Goal: Find specific page/section: Find specific page/section

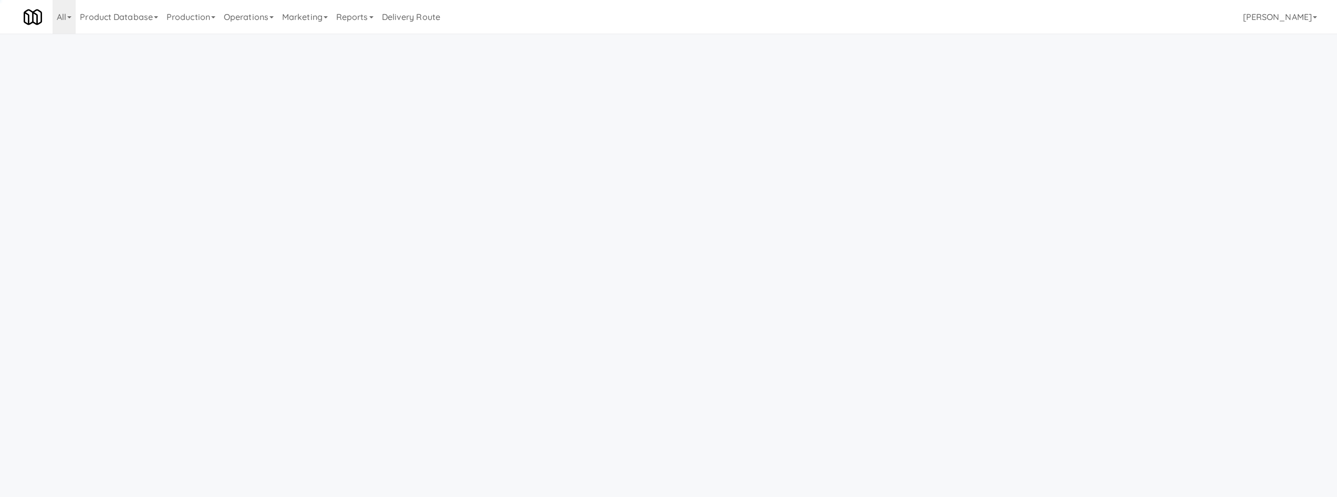
click at [266, 21] on link "Operations" at bounding box center [249, 17] width 58 height 34
click at [266, 81] on link "Operators" at bounding box center [262, 83] width 84 height 19
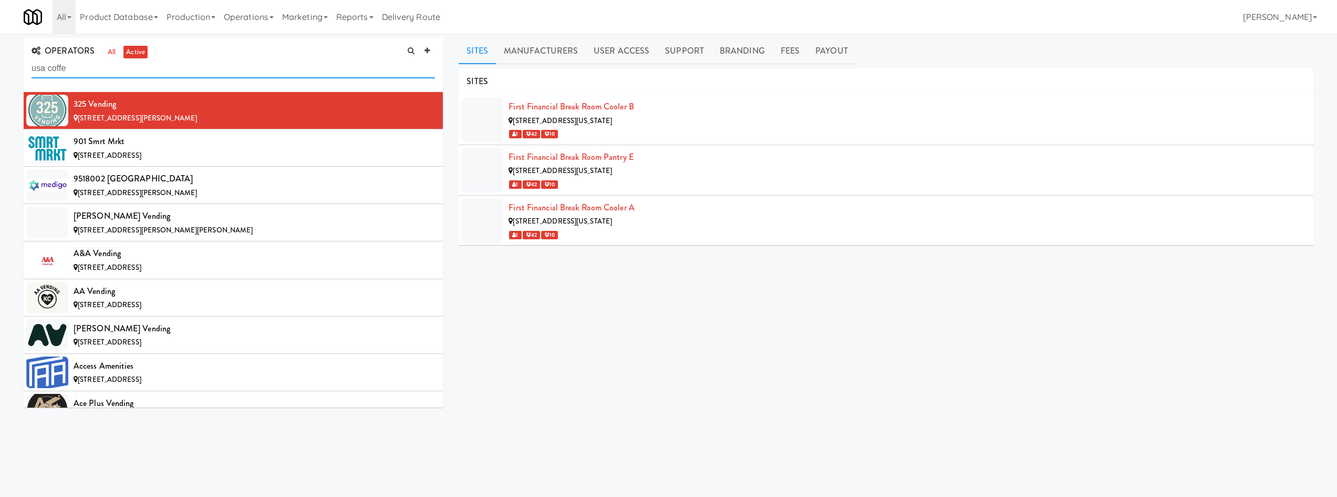
type input "usa coffe"
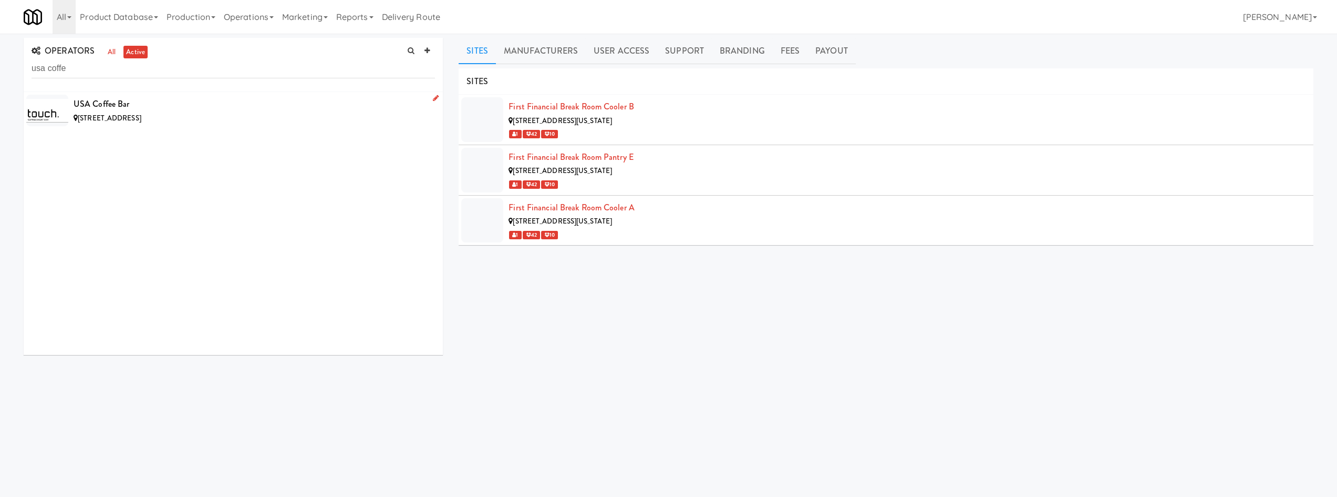
click at [264, 112] on div "[STREET_ADDRESS]" at bounding box center [255, 118] width 362 height 13
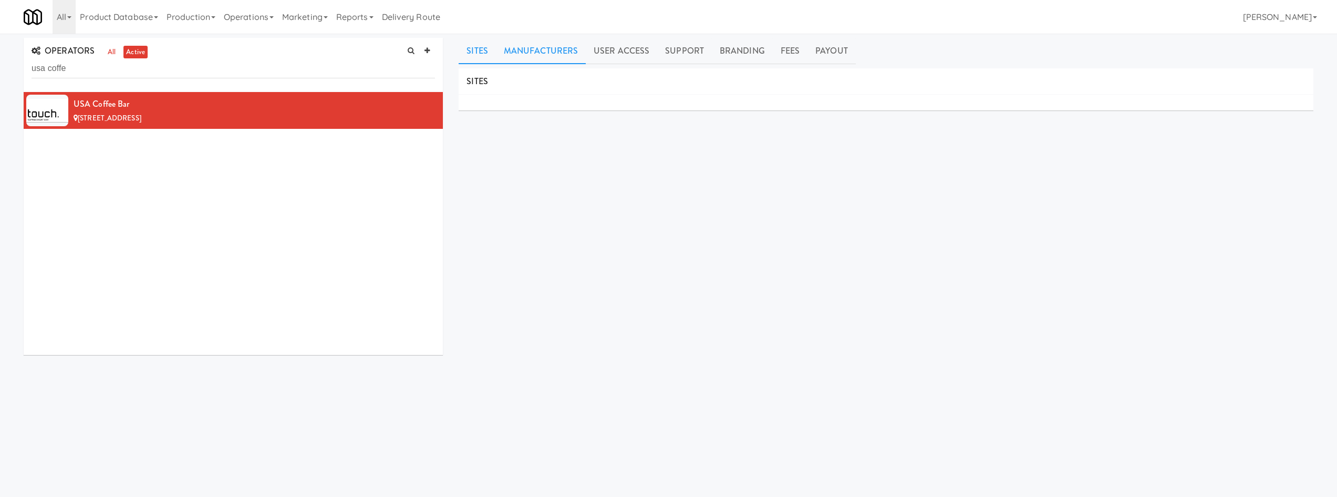
click at [556, 47] on link "Manufacturers" at bounding box center [541, 51] width 90 height 26
click at [652, 35] on div "OPERATORS all active usa coffe [GEOGRAPHIC_DATA] Coffee Bar [STREET_ADDRESS] Si…" at bounding box center [668, 248] width 1337 height 429
click at [627, 60] on link "User Access" at bounding box center [621, 51] width 71 height 26
click at [678, 46] on link "Support" at bounding box center [684, 51] width 55 height 26
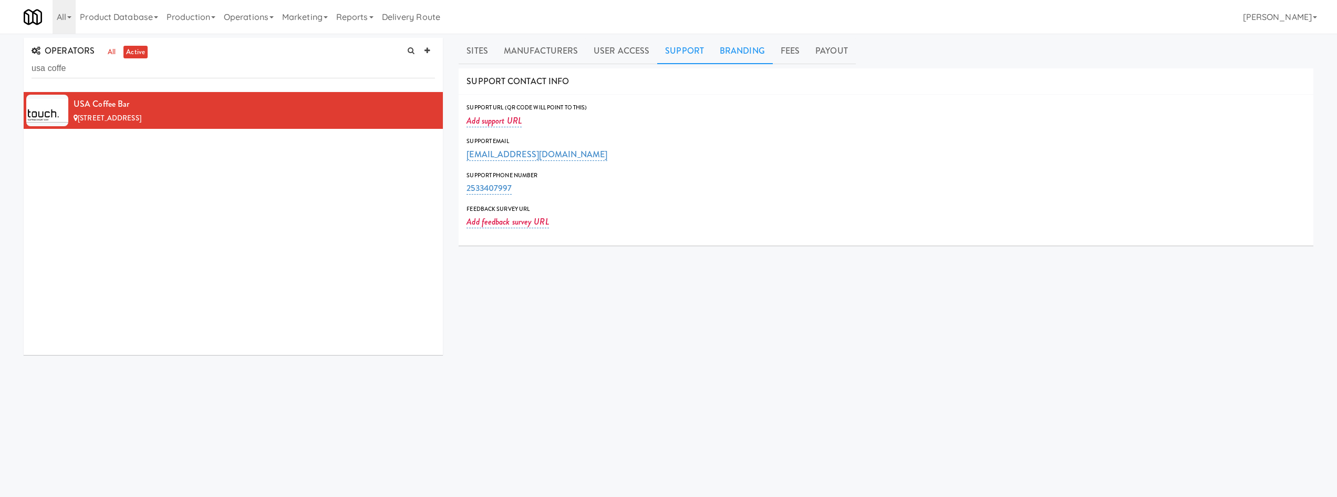
click at [737, 41] on link "Branding" at bounding box center [742, 51] width 61 height 26
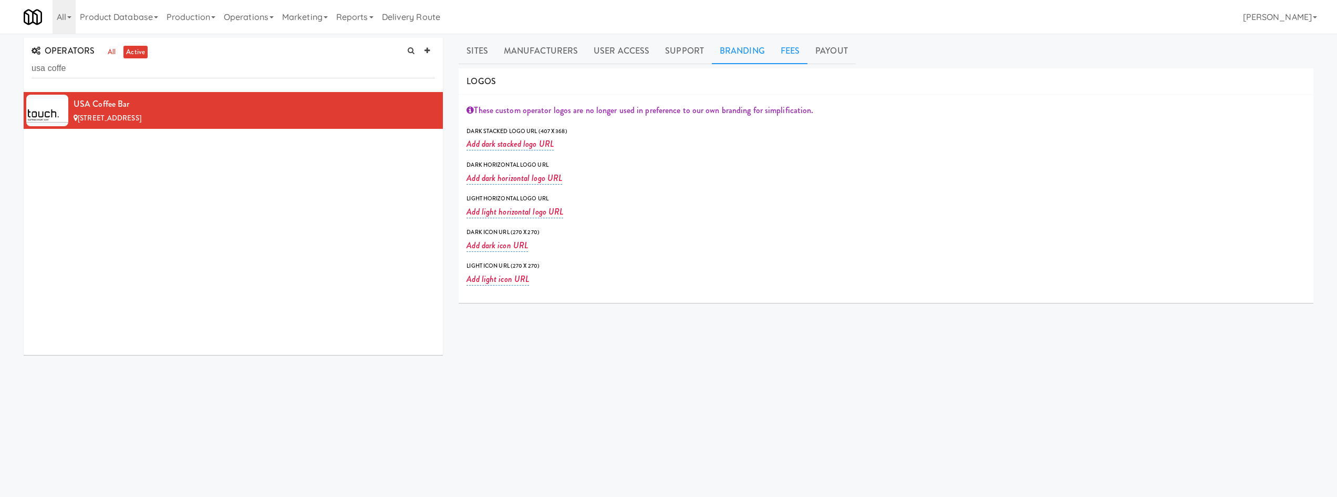
click at [782, 48] on link "Fees" at bounding box center [790, 51] width 35 height 26
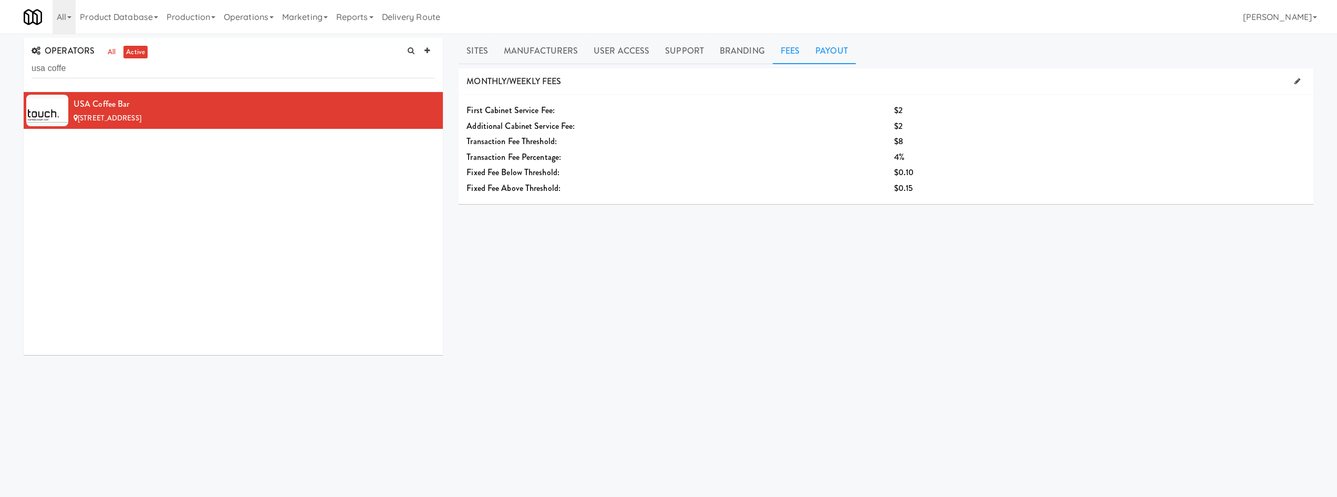
click at [817, 51] on link "Payout" at bounding box center [832, 51] width 48 height 26
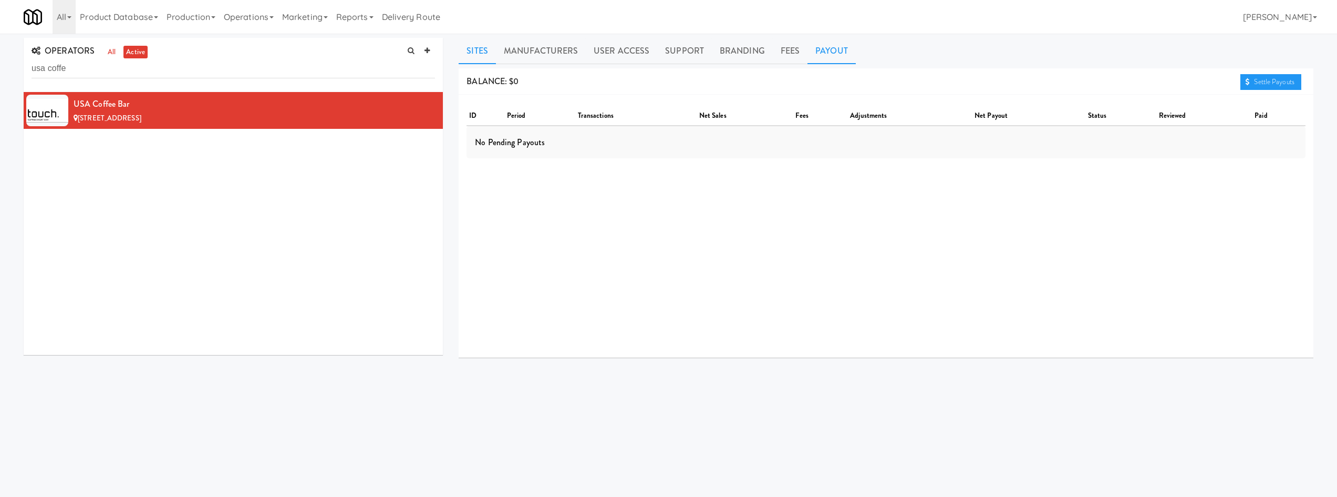
click at [484, 49] on link "Sites" at bounding box center [477, 51] width 37 height 26
